Goal: Transaction & Acquisition: Purchase product/service

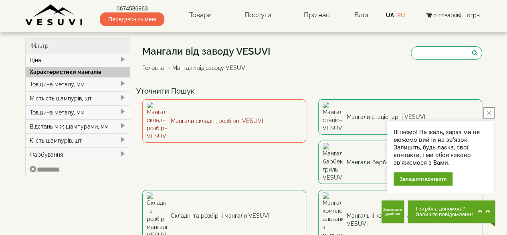
drag, startPoint x: 0, startPoint y: 0, endPoint x: 192, endPoint y: 109, distance: 220.7
click at [192, 109] on link "Мангали складні, розбірні VESUVI" at bounding box center [224, 120] width 164 height 43
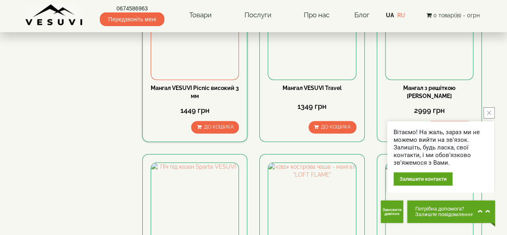
scroll to position [385, 0]
